Goal: Check status: Check status

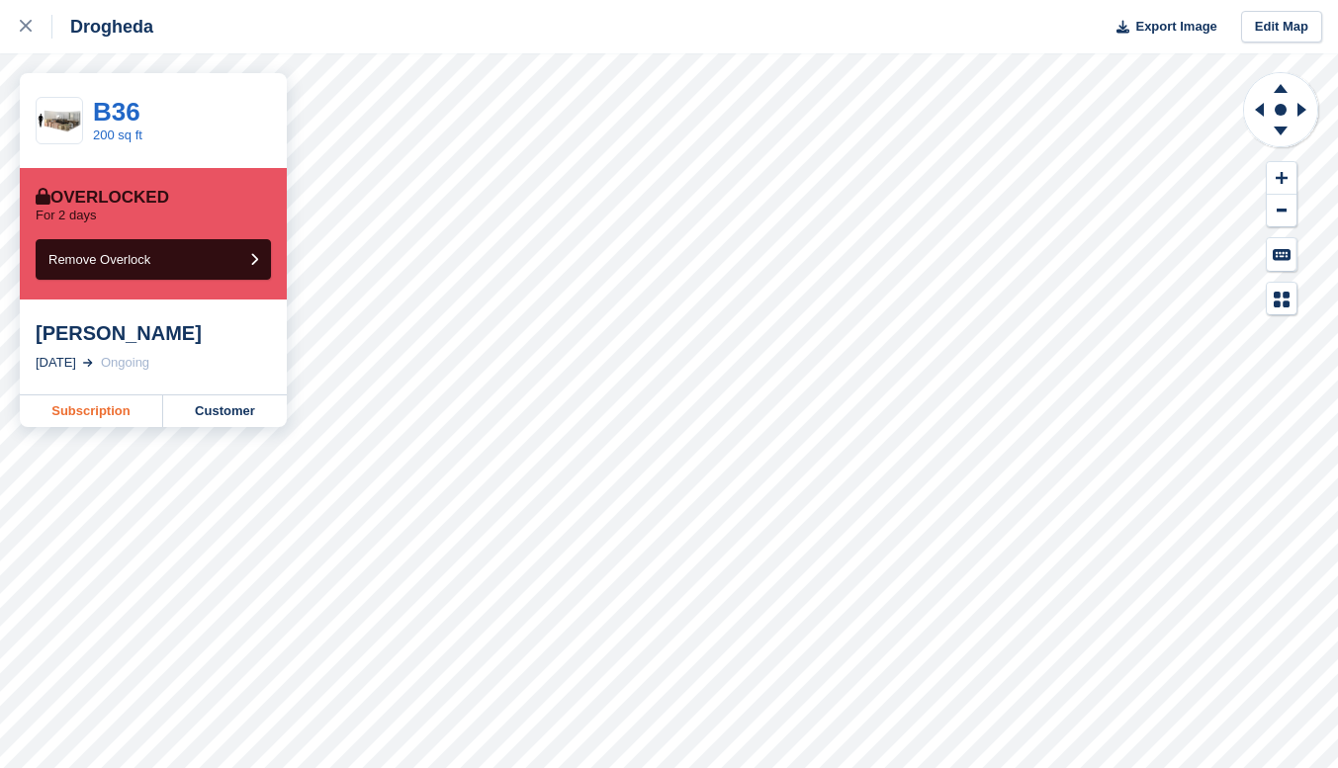
click at [76, 417] on link "Subscription" at bounding box center [91, 412] width 143 height 32
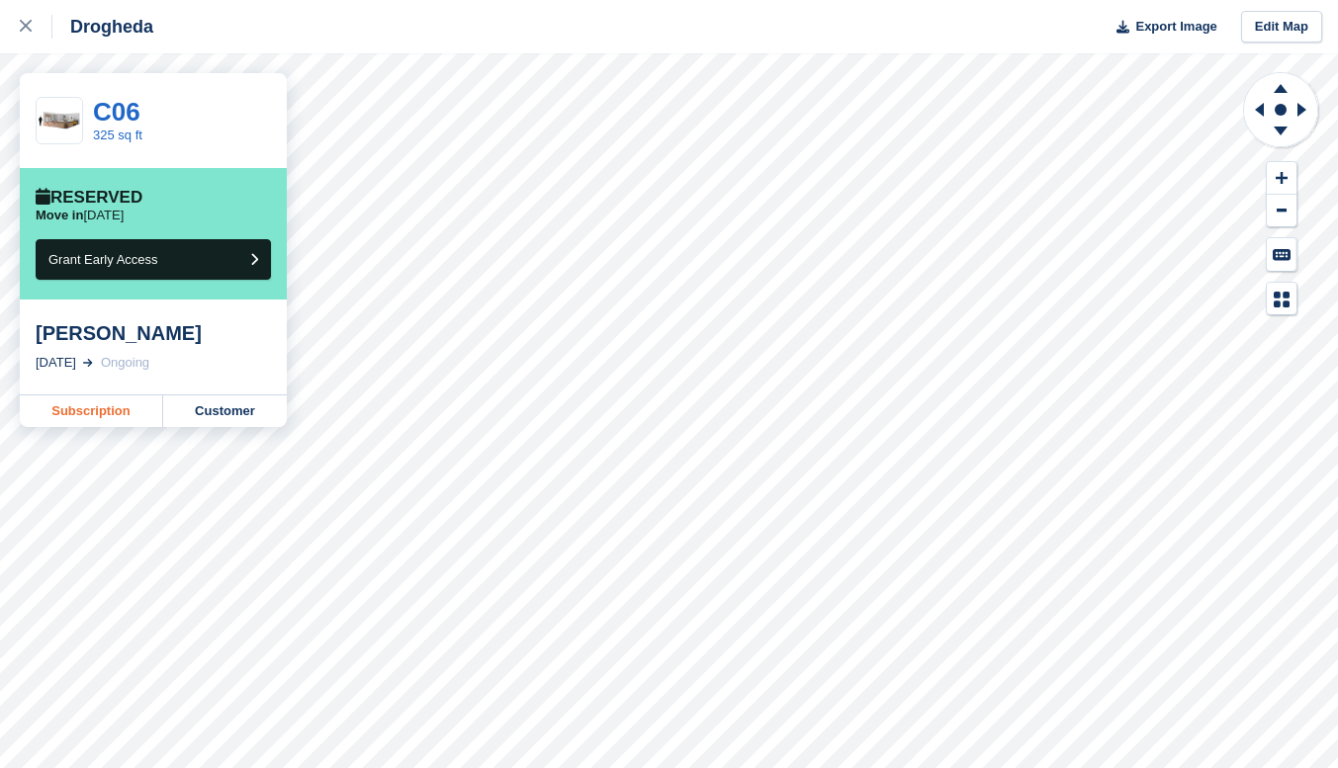
click at [106, 407] on link "Subscription" at bounding box center [91, 412] width 143 height 32
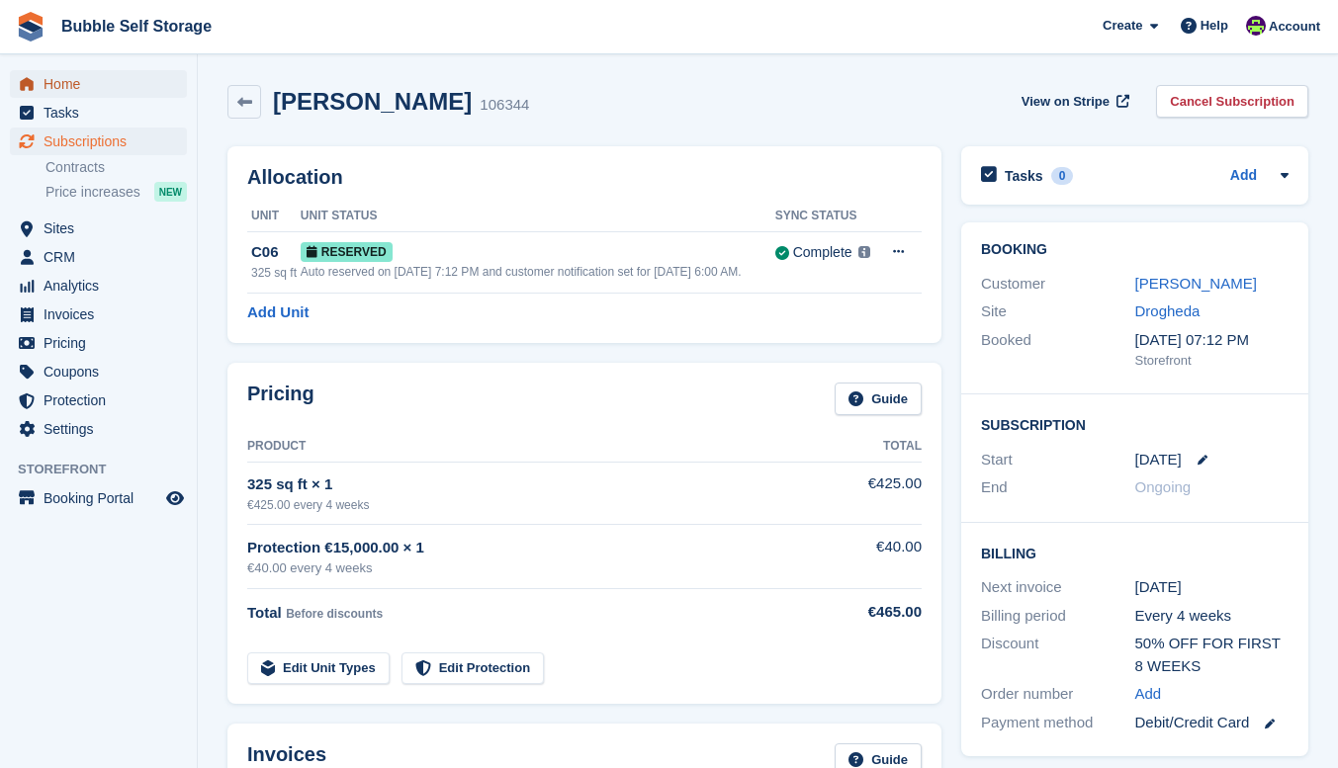
click at [58, 86] on span "Home" at bounding box center [103, 84] width 119 height 28
